Goal: Obtain resource: Obtain resource

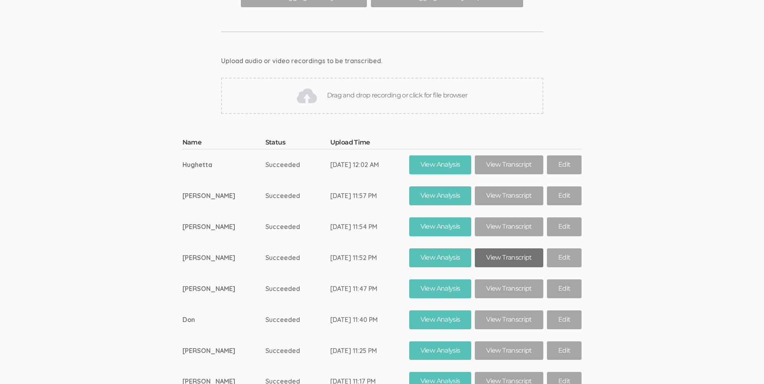
click at [491, 249] on link "View Transcript" at bounding box center [509, 258] width 68 height 19
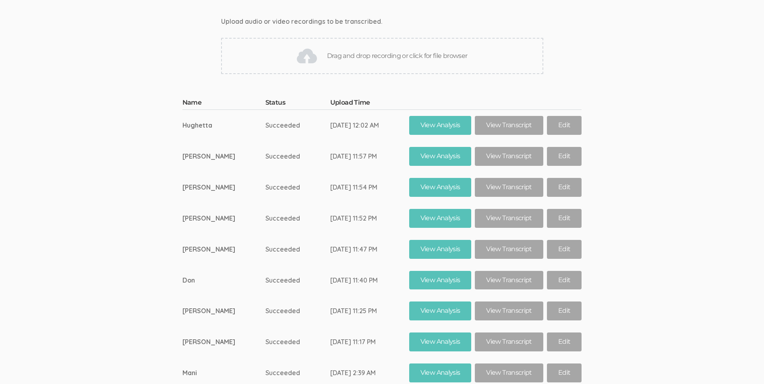
scroll to position [13121, 0]
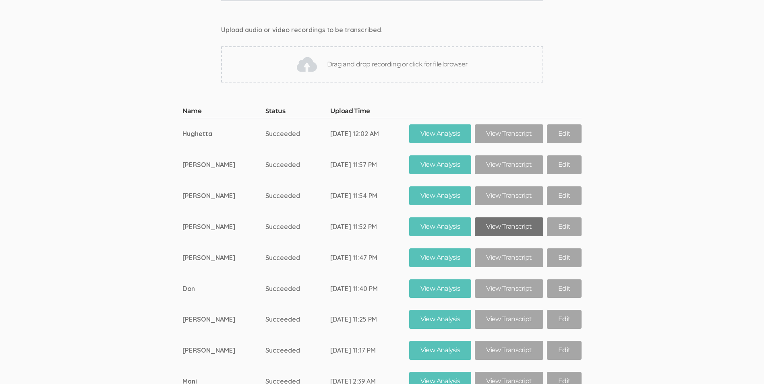
click at [505, 218] on link "View Transcript" at bounding box center [509, 227] width 68 height 19
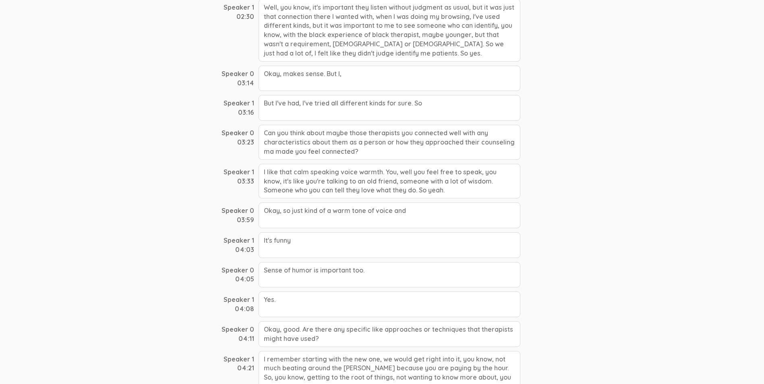
scroll to position [483, 0]
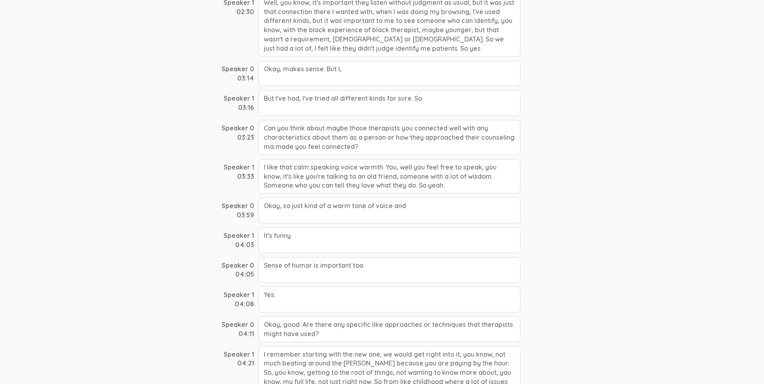
drag, startPoint x: 259, startPoint y: 175, endPoint x: 312, endPoint y: 248, distance: 90.1
drag, startPoint x: 311, startPoint y: 248, endPoint x: 303, endPoint y: 195, distance: 53.4
copy div "I like that calm speaking voice warmth. You, well you feel free to speak, you k…"
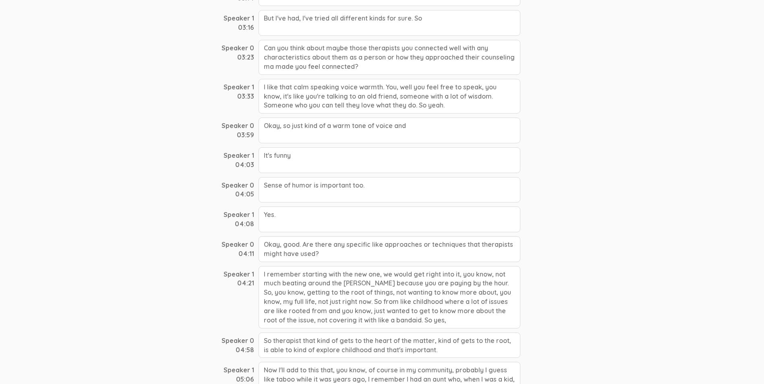
scroll to position [564, 0]
copy div "I like that calm speaking voice warmth. You, well you feel free to speak, you k…"
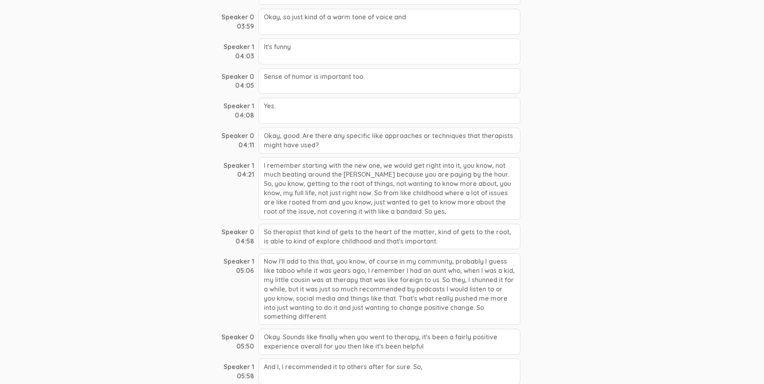
scroll to position [524, 0]
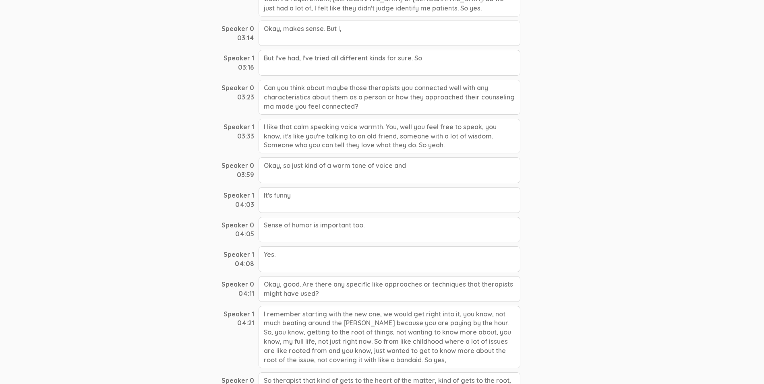
copy div "I like that calm speaking voice warmth. You, well you feel free to speak, you k…"
